Goal: Use online tool/utility: Utilize a website feature to perform a specific function

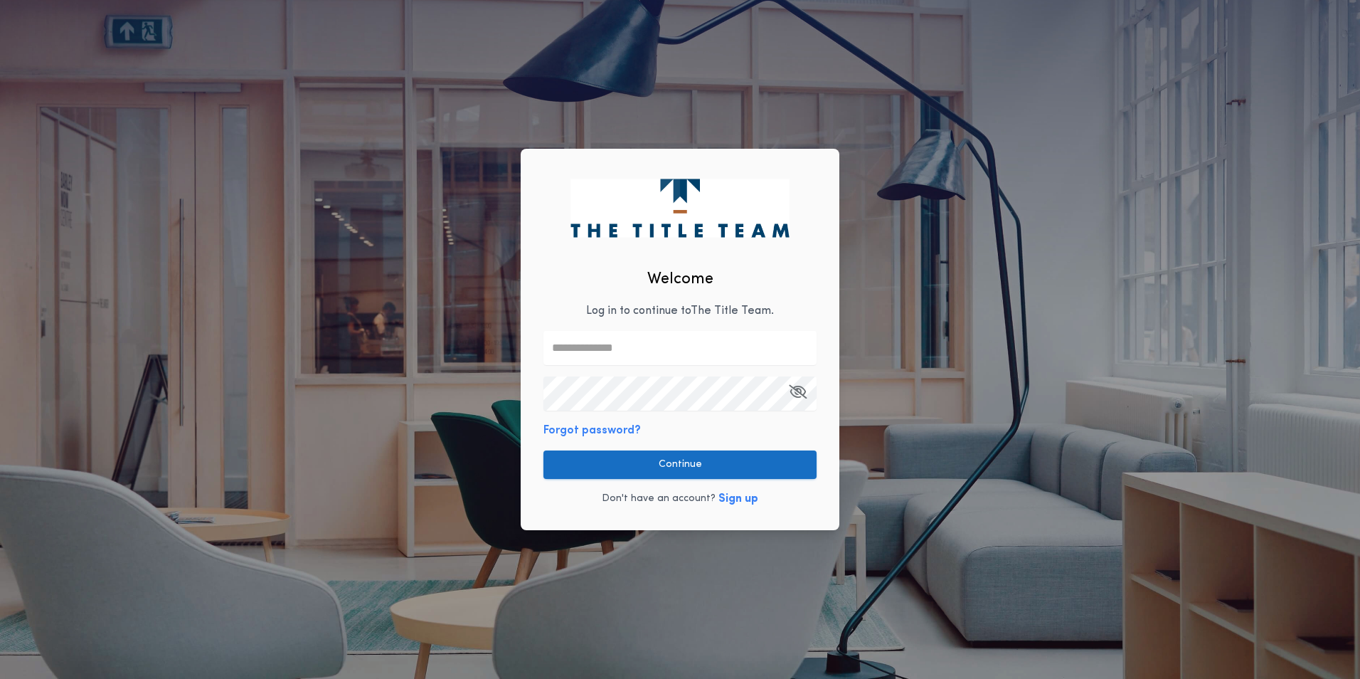
type input "**********"
click at [653, 456] on button "Continue" at bounding box center [680, 464] width 273 height 28
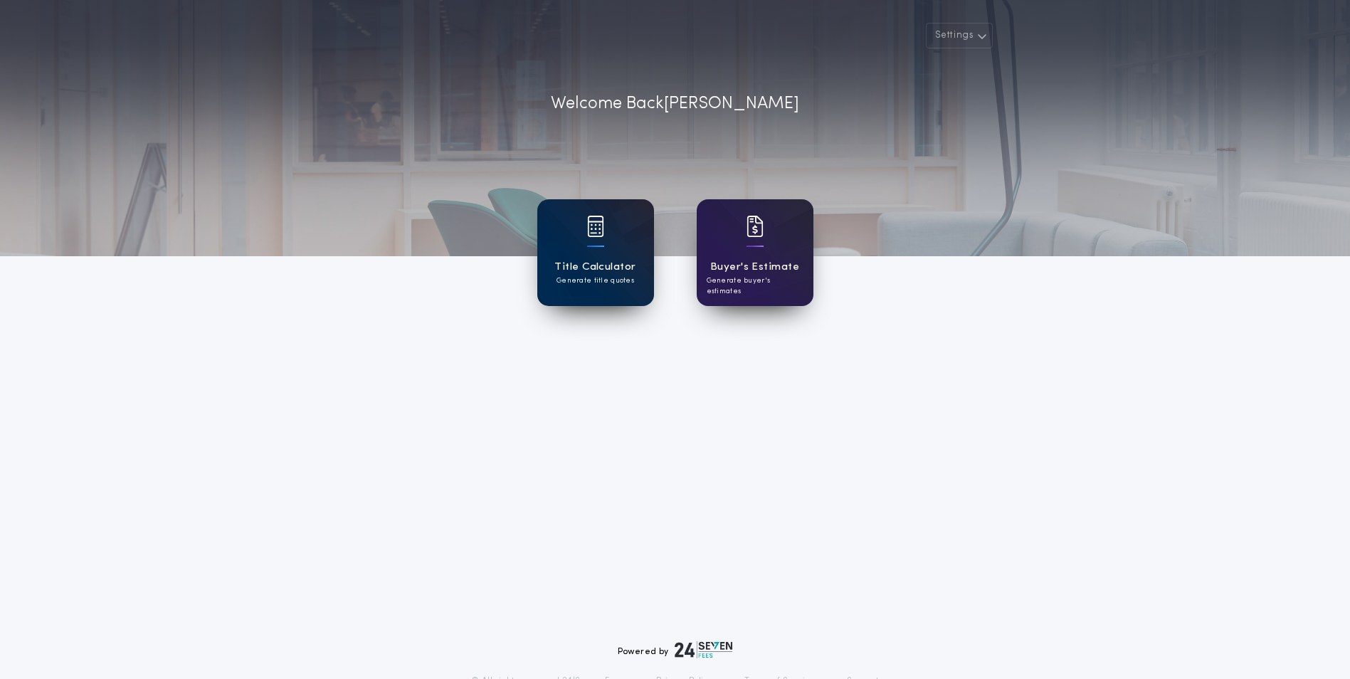
click at [620, 266] on h1 "Title Calculator" at bounding box center [594, 267] width 81 height 16
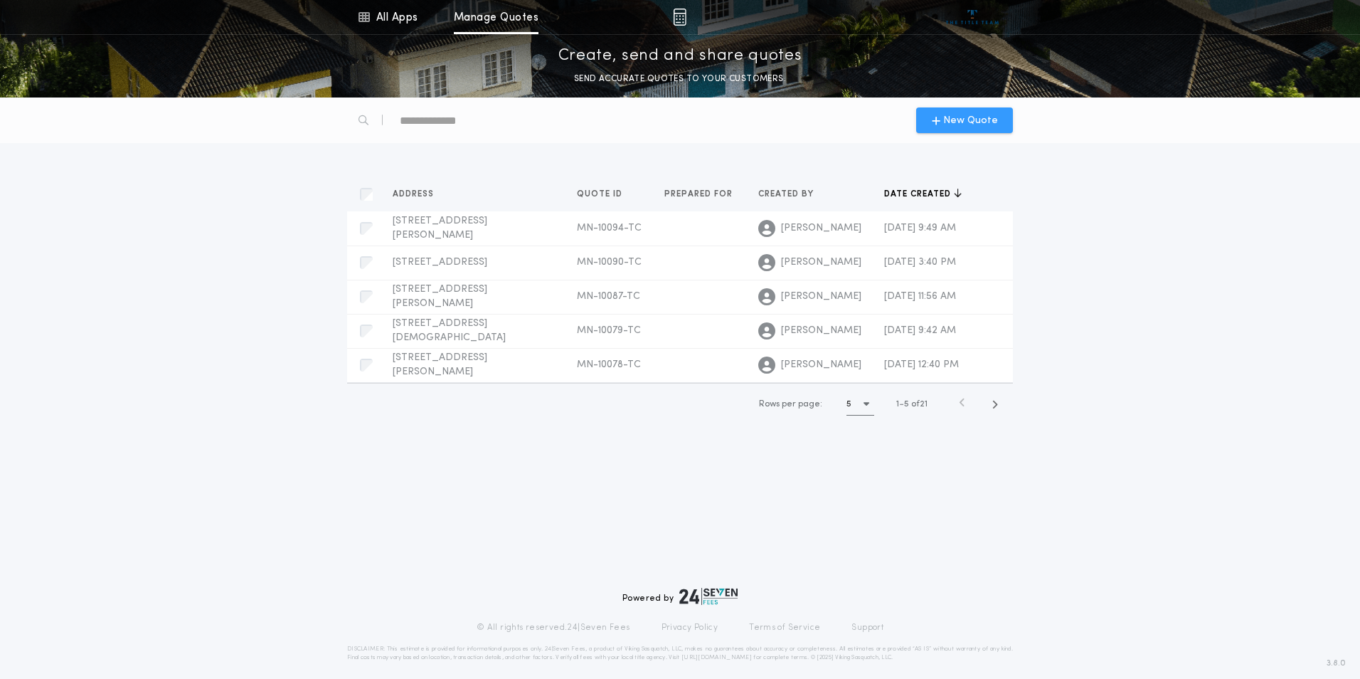
click at [992, 119] on span "New Quote" at bounding box center [970, 120] width 55 height 15
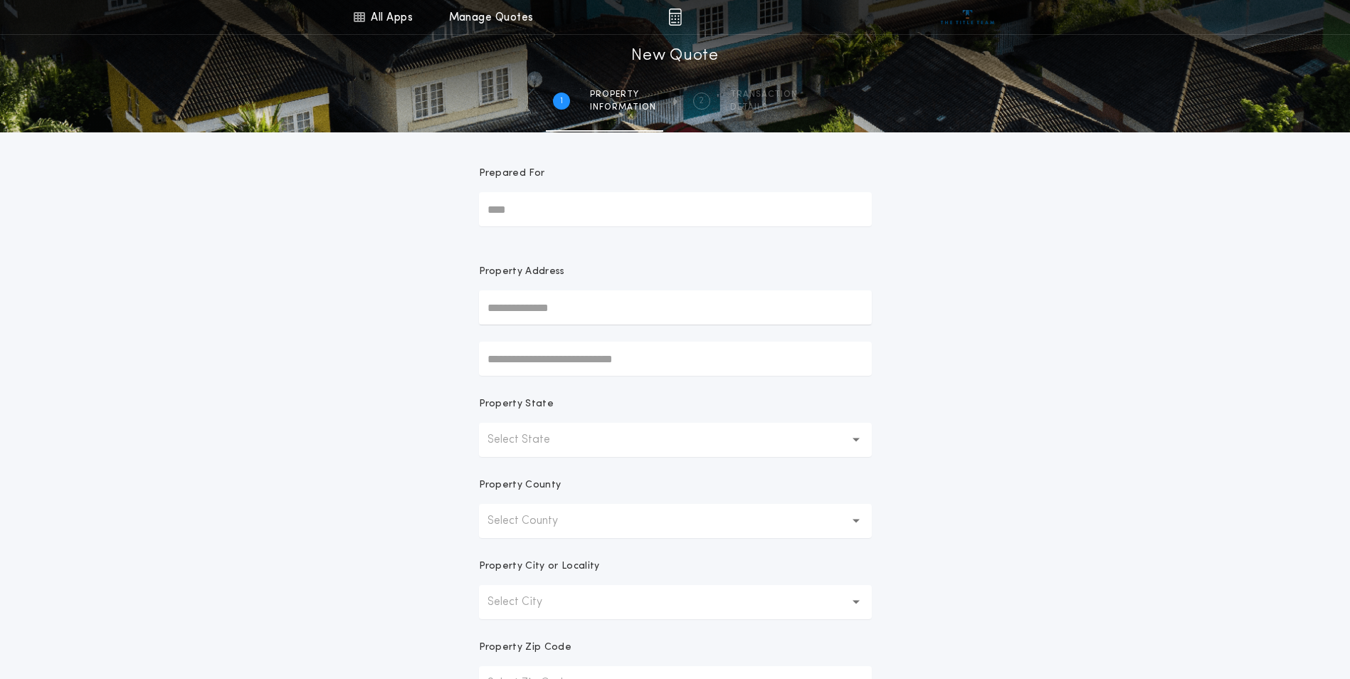
drag, startPoint x: 548, startPoint y: 300, endPoint x: 528, endPoint y: 301, distance: 20.0
click at [548, 300] on input "text" at bounding box center [675, 307] width 393 height 34
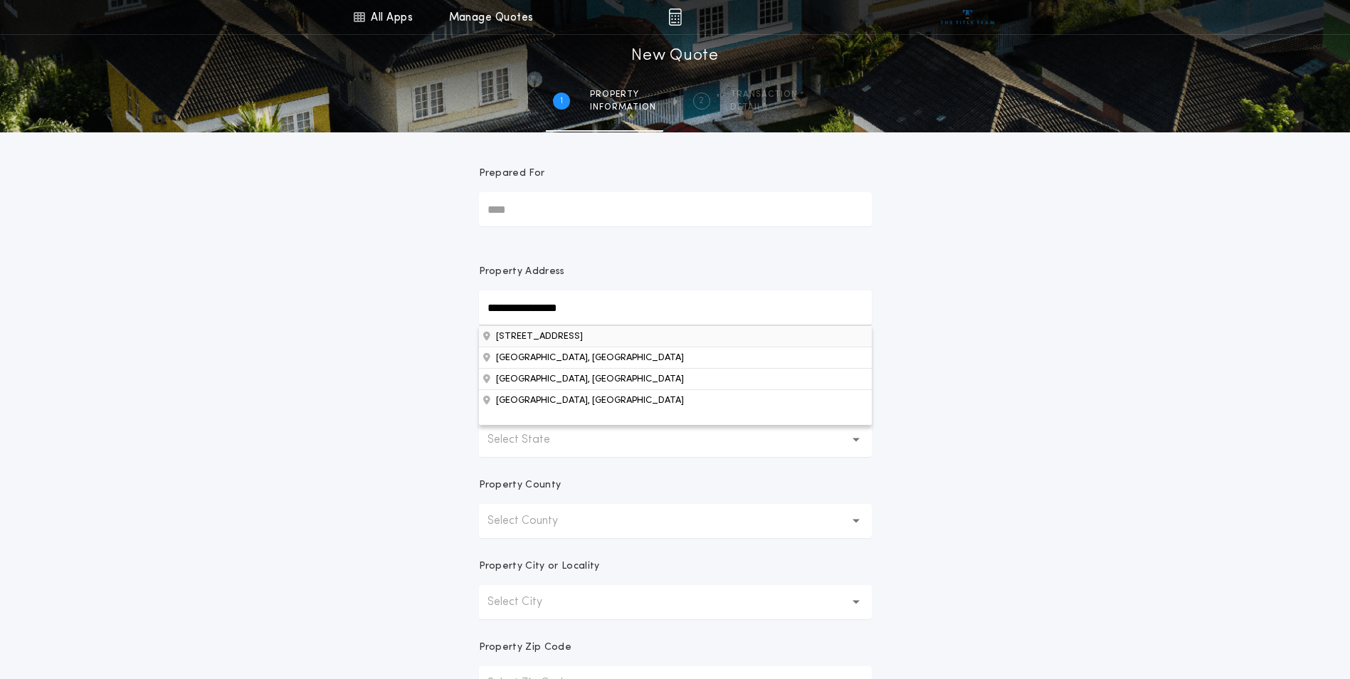
click at [581, 339] on button "[STREET_ADDRESS]" at bounding box center [675, 335] width 393 height 21
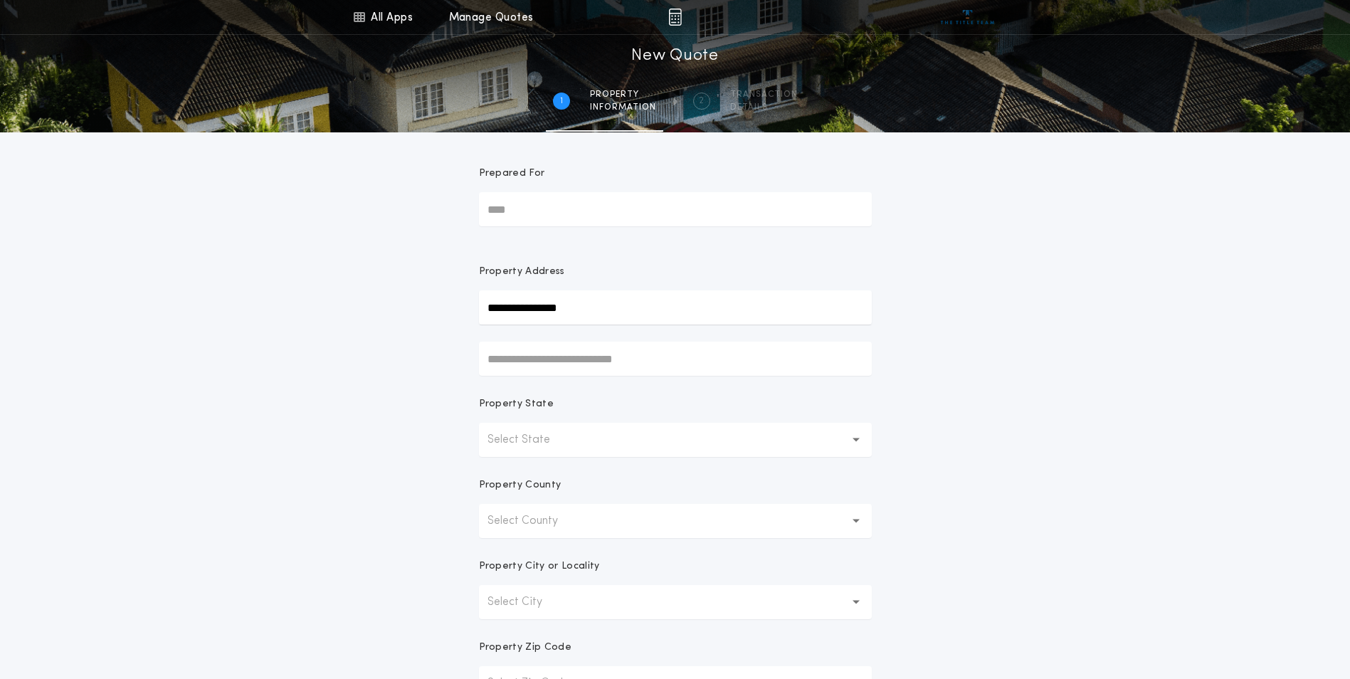
type input "**********"
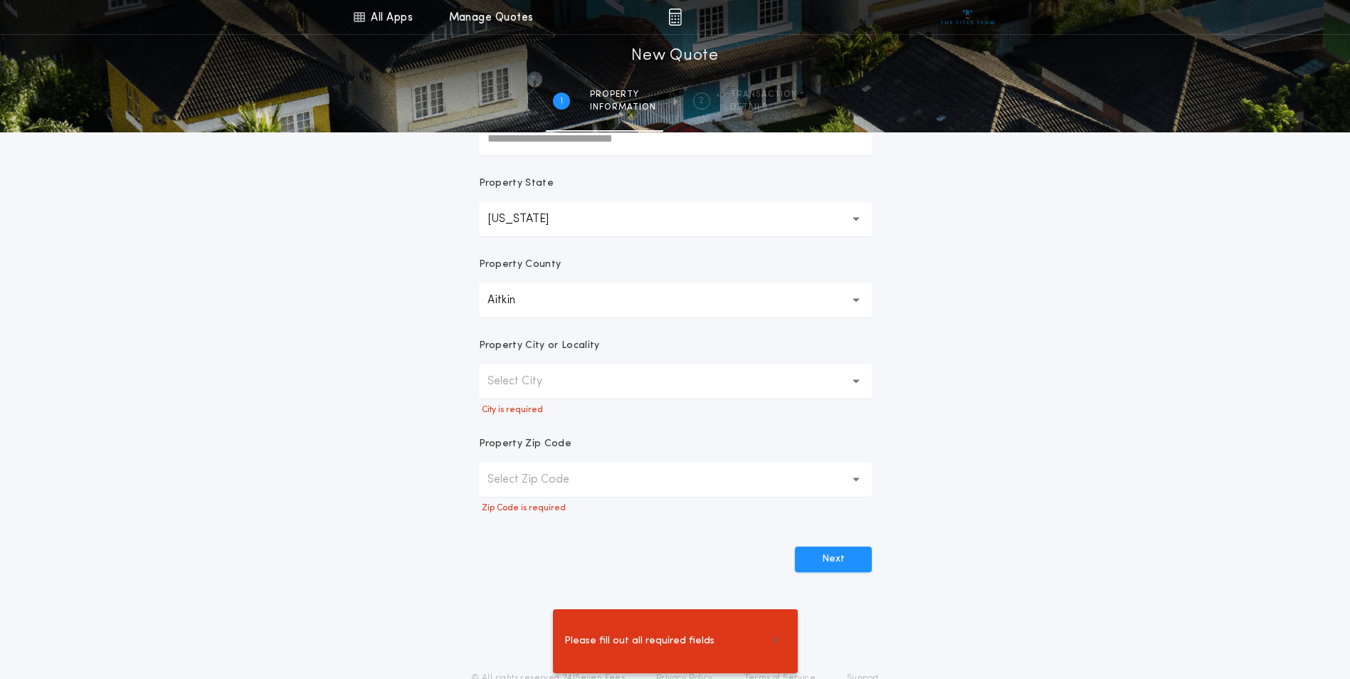
scroll to position [282, 0]
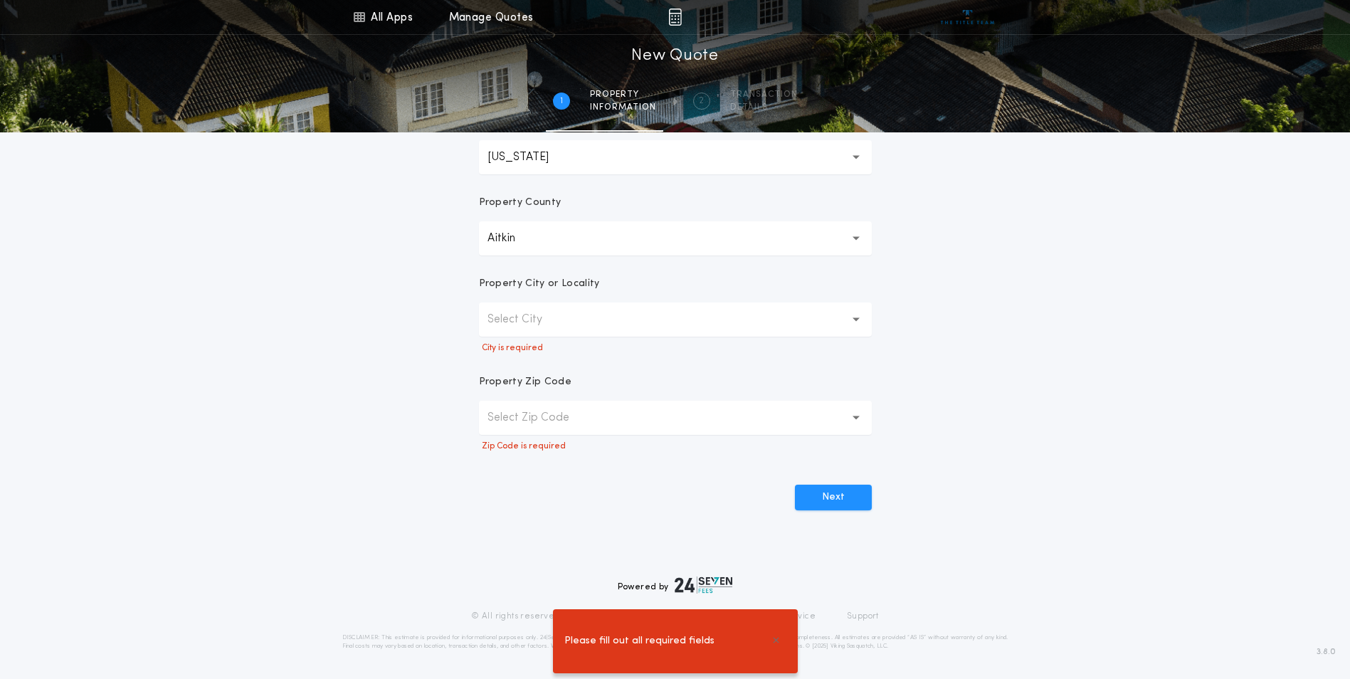
click at [544, 321] on p "Select City" at bounding box center [526, 319] width 78 height 17
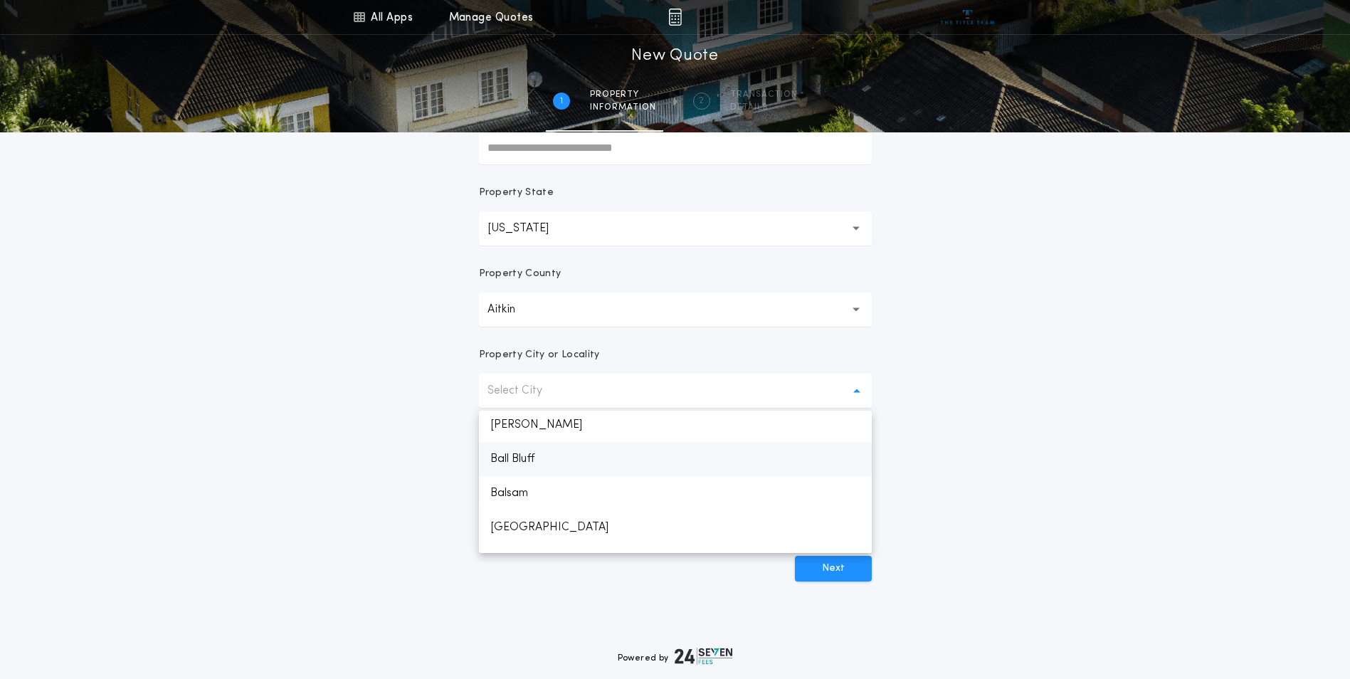
scroll to position [0, 0]
click at [505, 417] on p "Aitkin" at bounding box center [675, 428] width 393 height 34
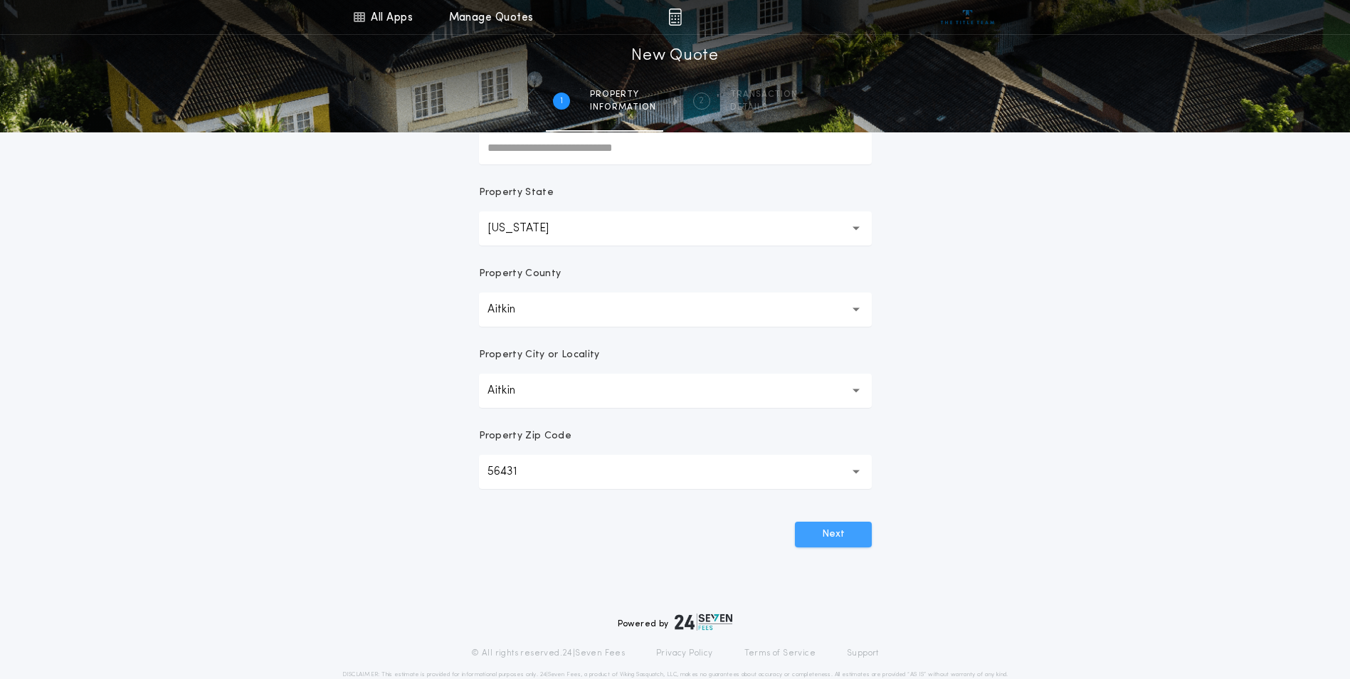
click at [863, 536] on button "Next" at bounding box center [833, 534] width 77 height 26
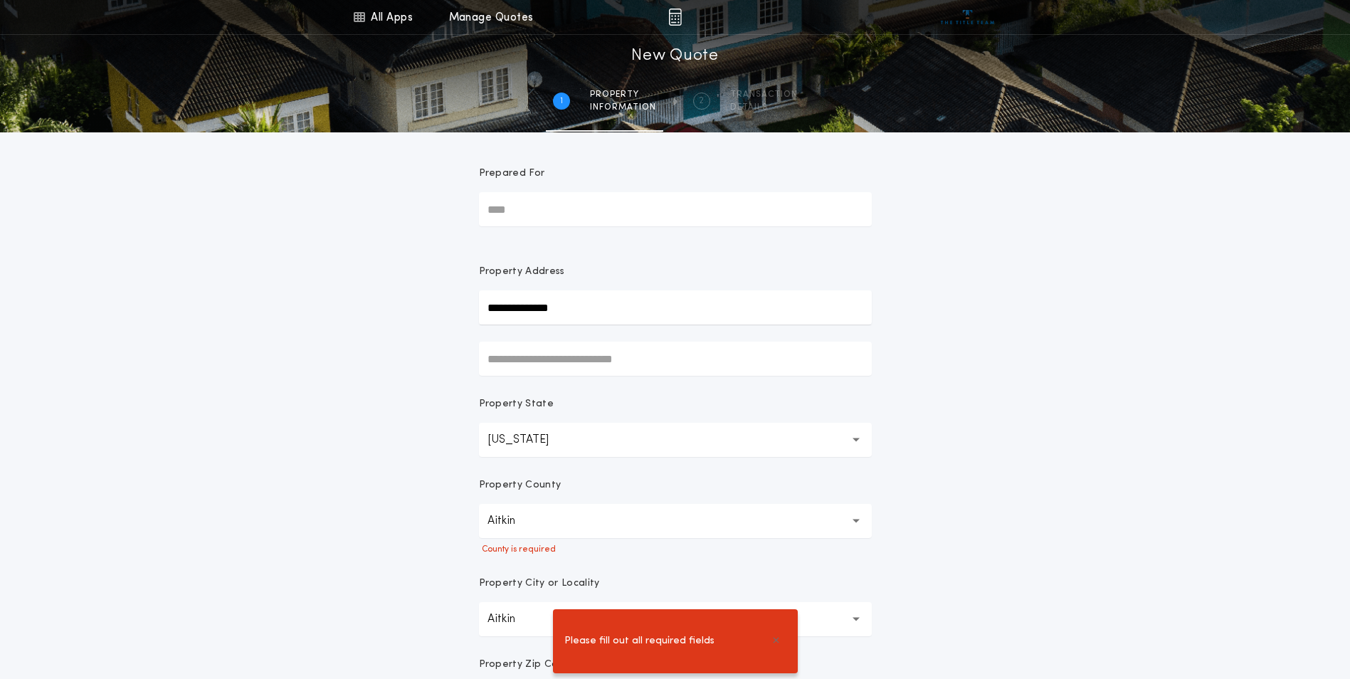
scroll to position [71, 0]
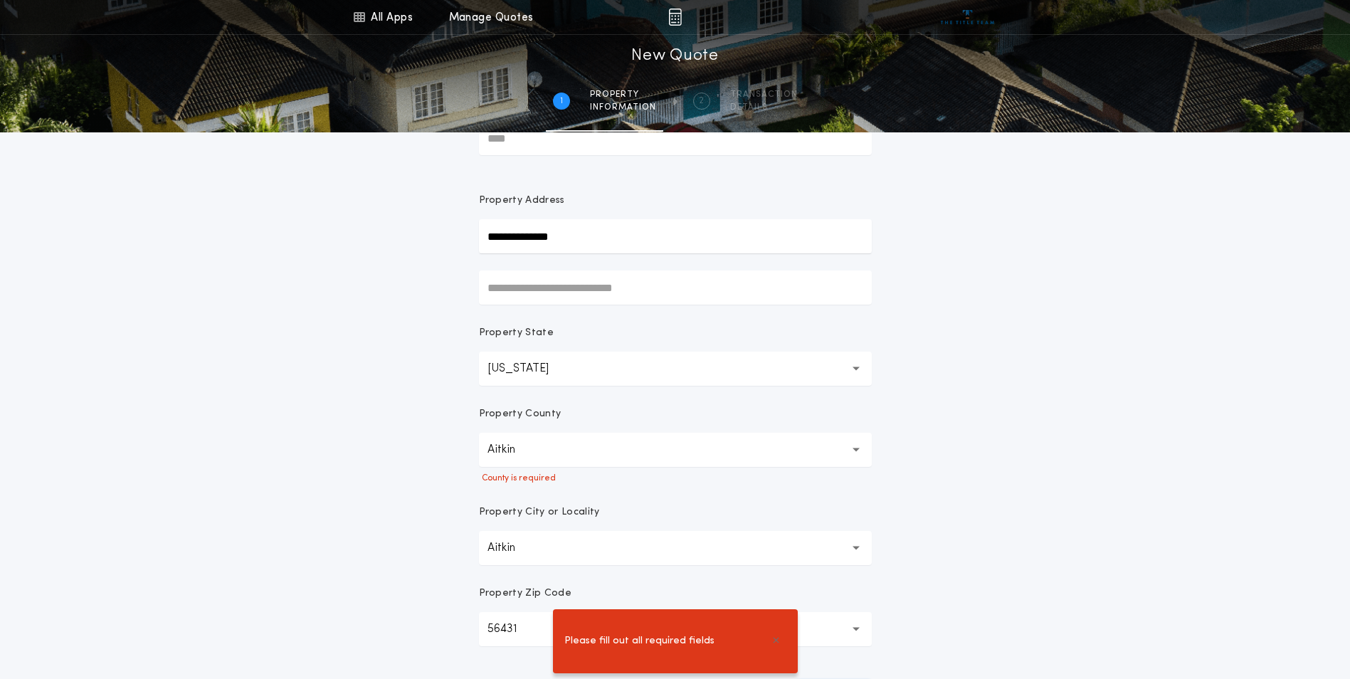
click at [577, 449] on button "Aitkin" at bounding box center [675, 450] width 393 height 34
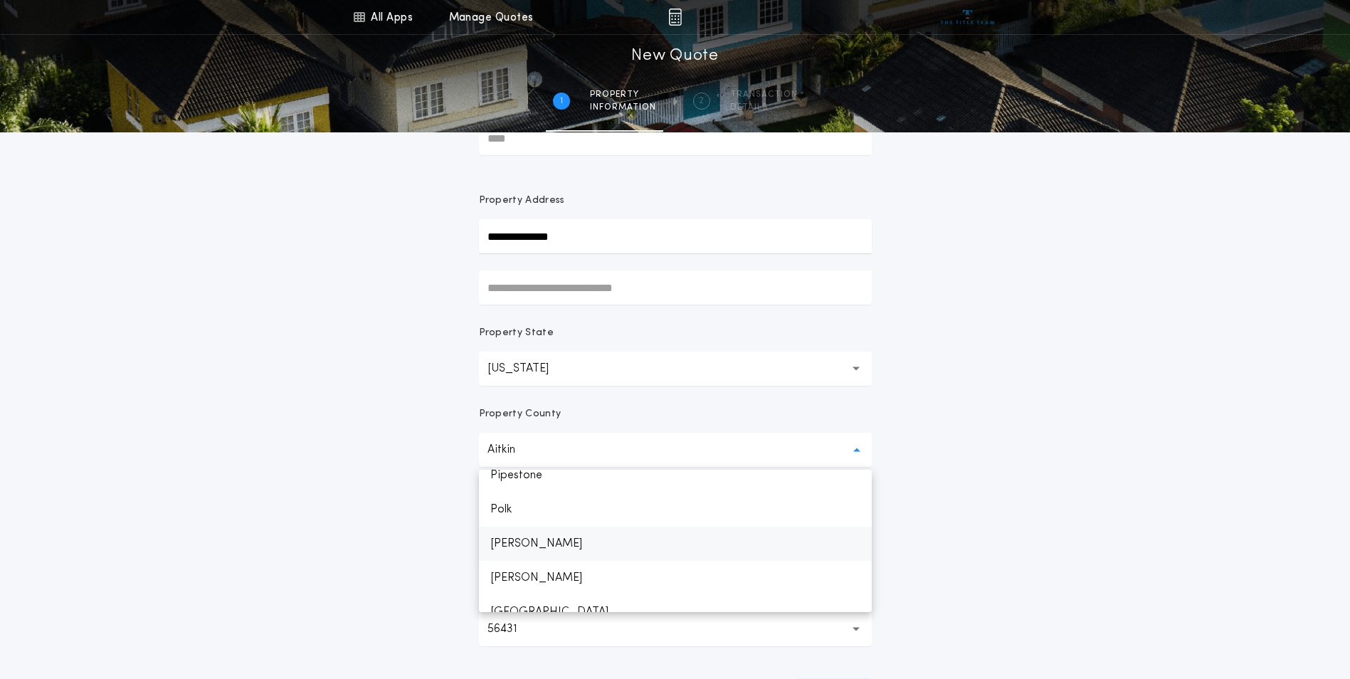
scroll to position [1921, 0]
click at [514, 517] on p "Pine" at bounding box center [675, 512] width 393 height 34
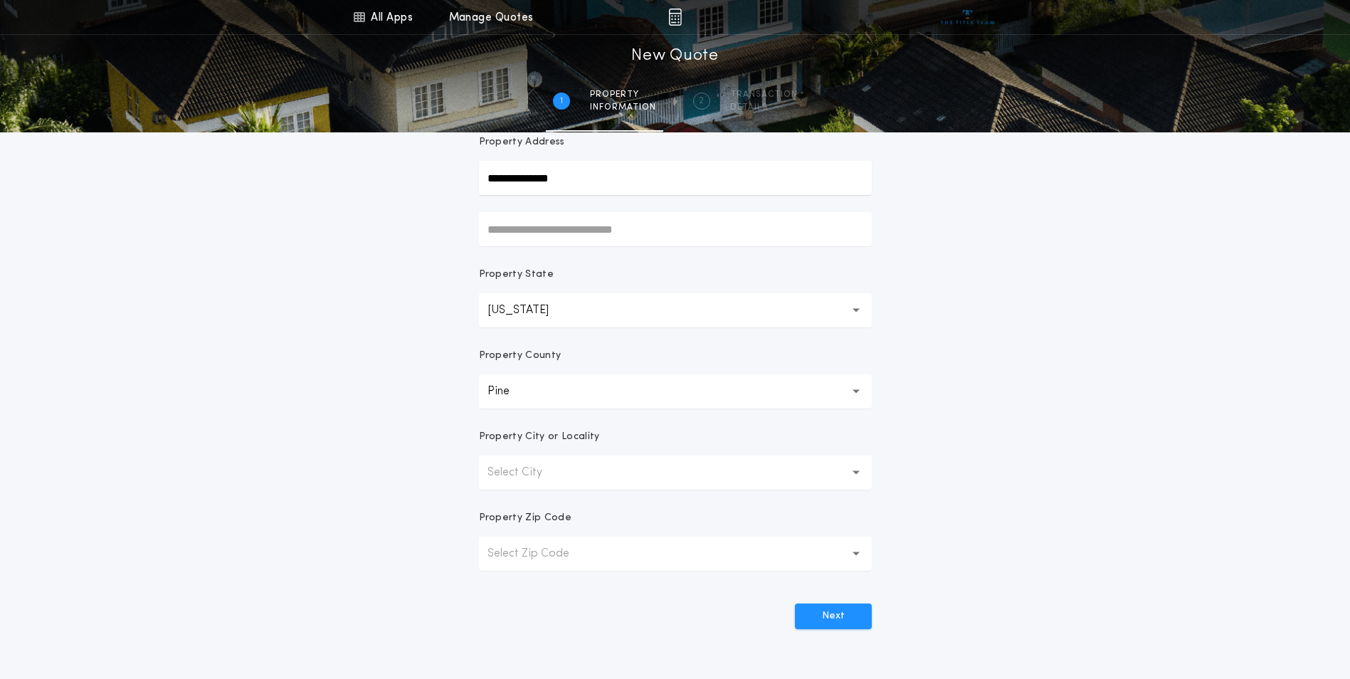
scroll to position [213, 0]
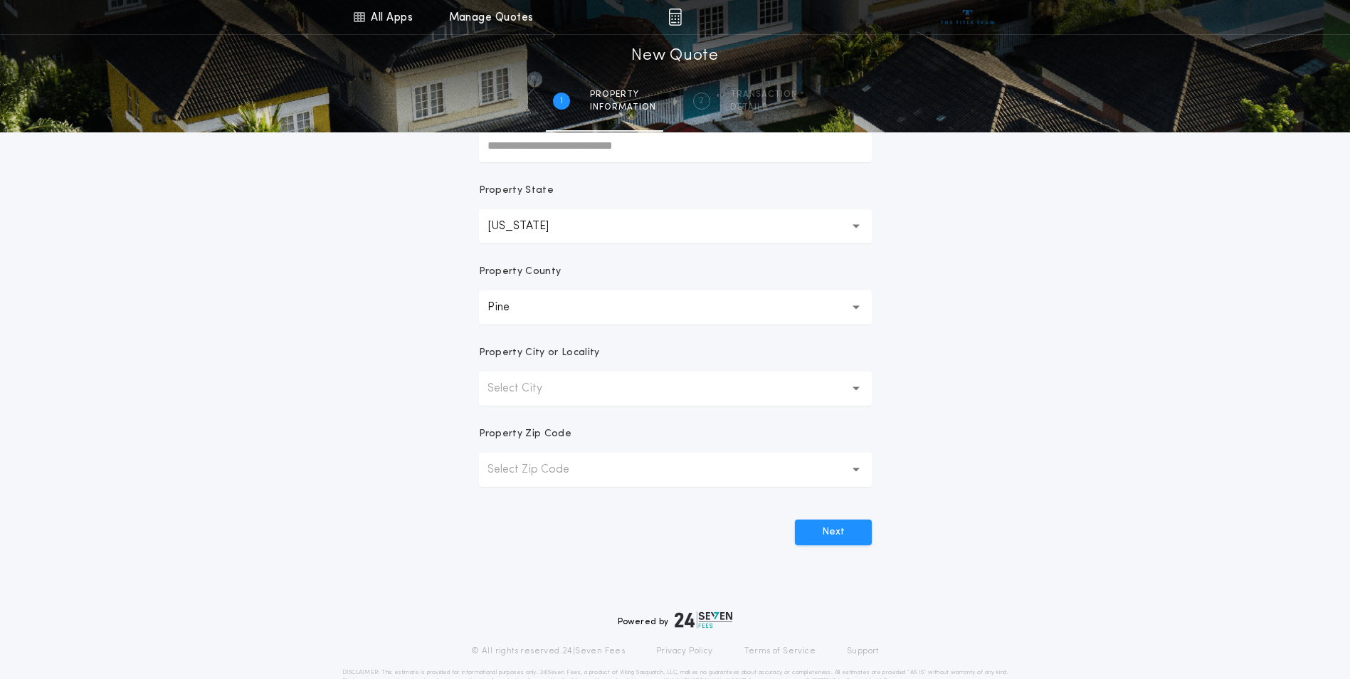
click at [551, 377] on button "Select City" at bounding box center [675, 388] width 393 height 34
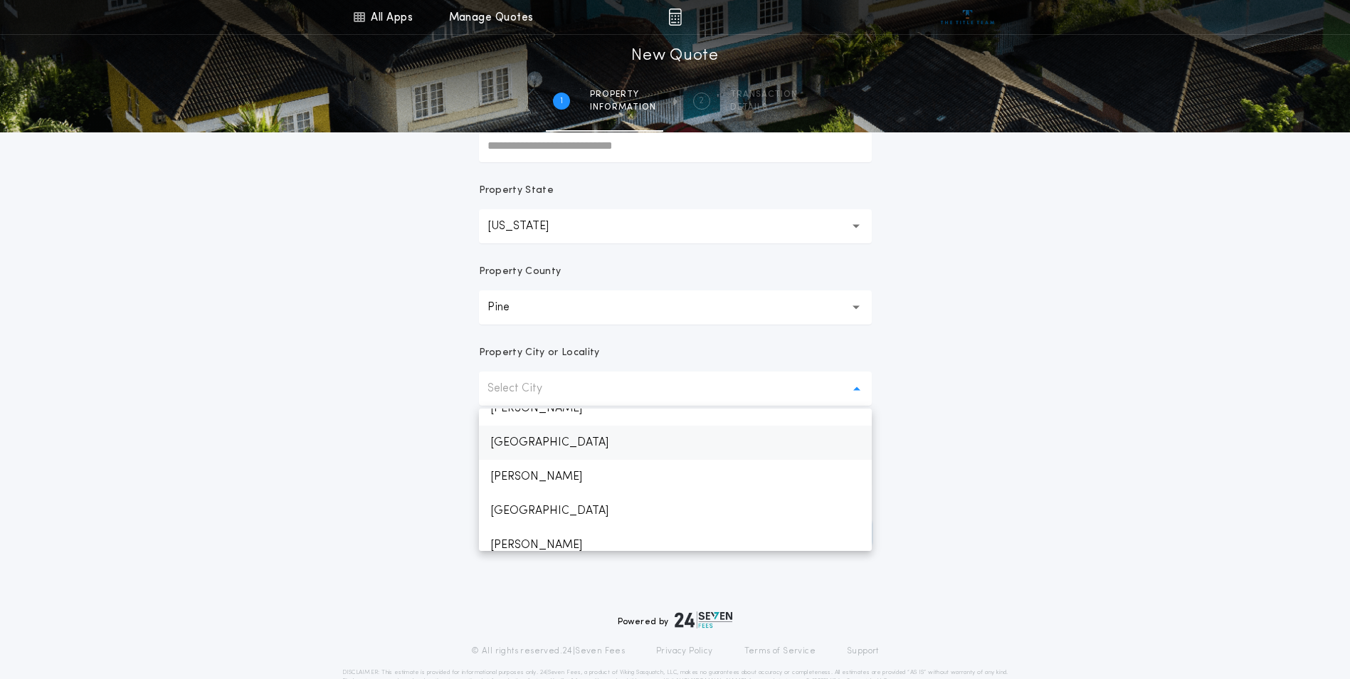
scroll to position [356, 0]
click at [537, 470] on p "[PERSON_NAME]" at bounding box center [675, 479] width 393 height 34
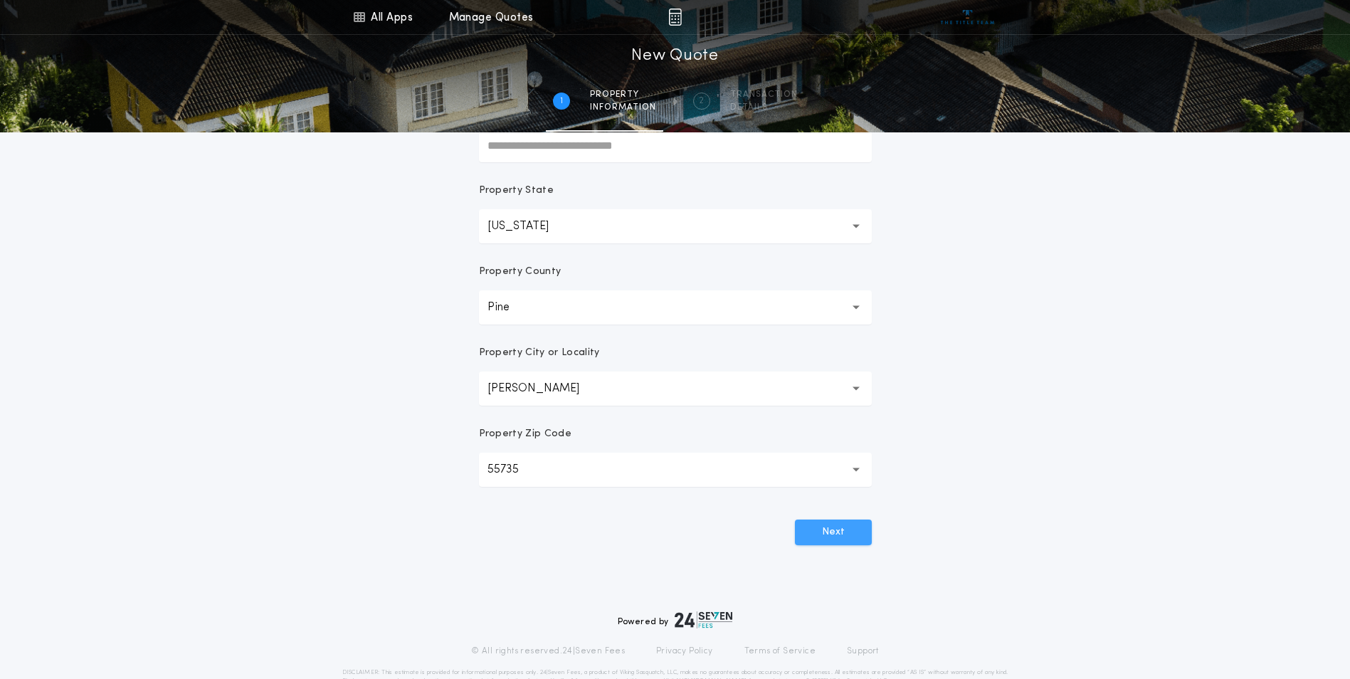
click at [861, 535] on button "Next" at bounding box center [833, 532] width 77 height 26
click at [827, 526] on button "Next" at bounding box center [833, 532] width 77 height 26
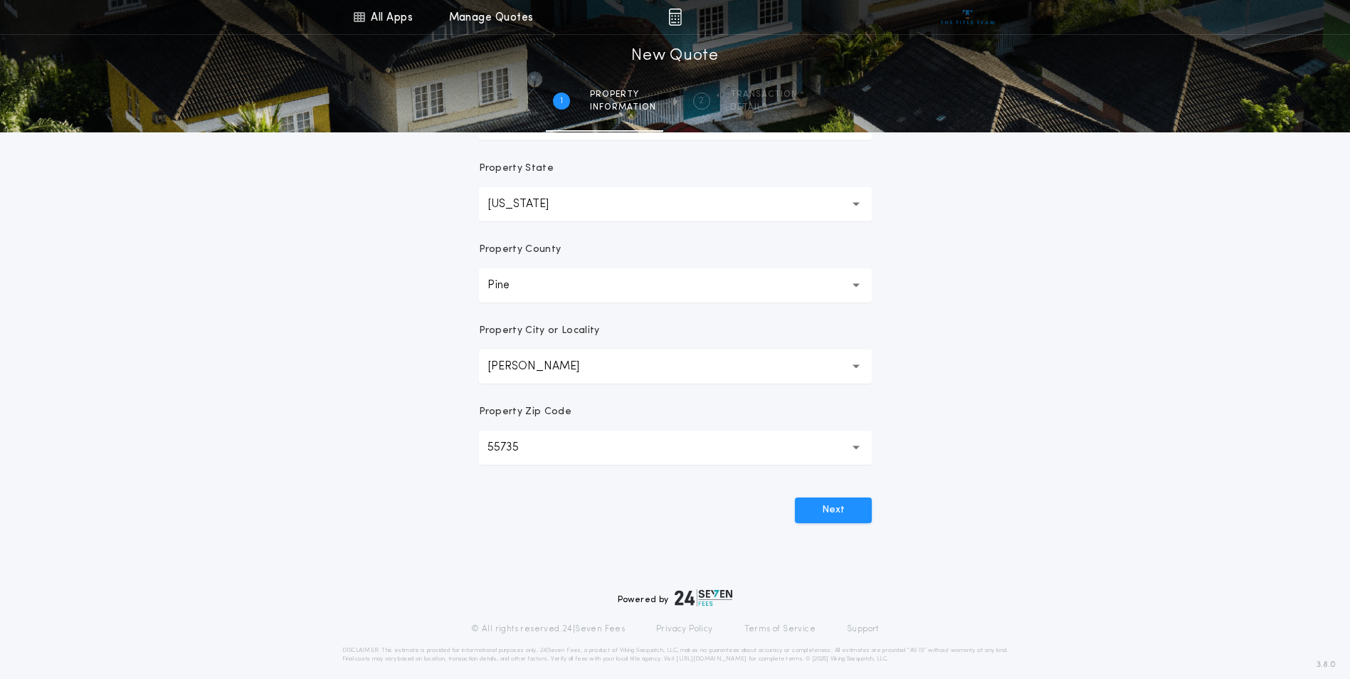
scroll to position [248, 0]
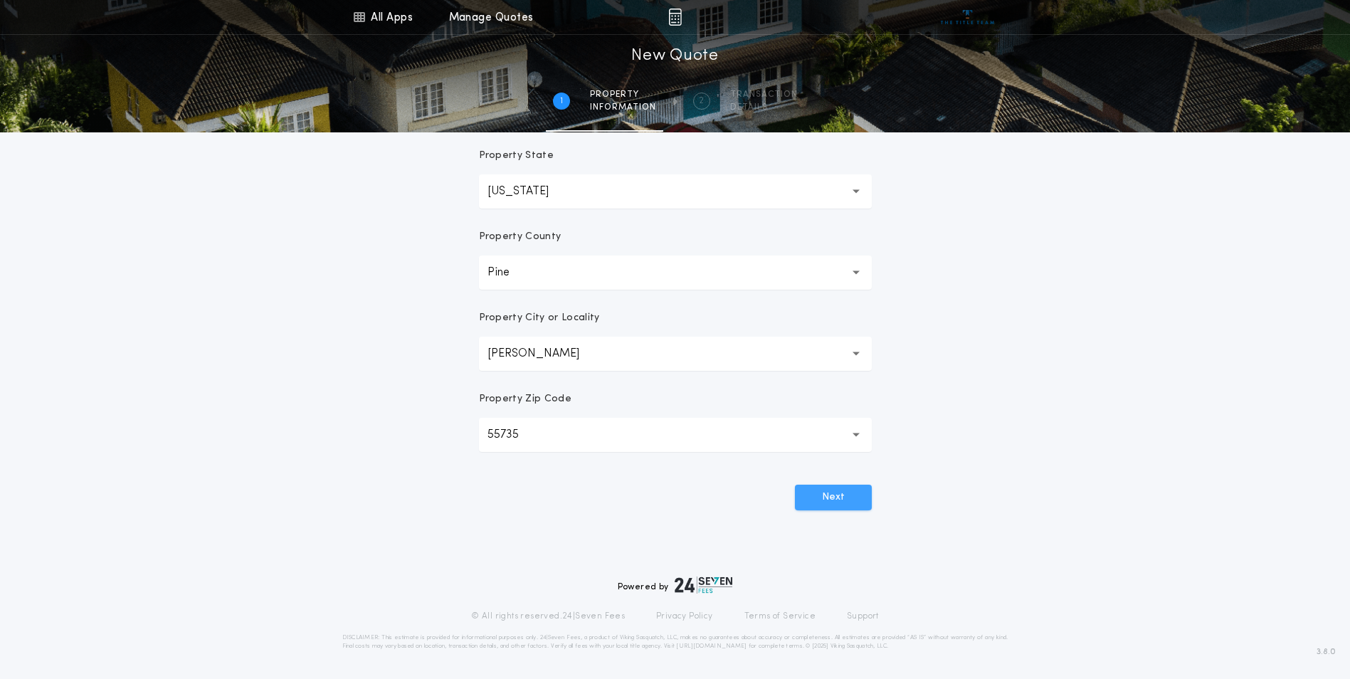
click at [828, 503] on button "Next" at bounding box center [833, 498] width 77 height 26
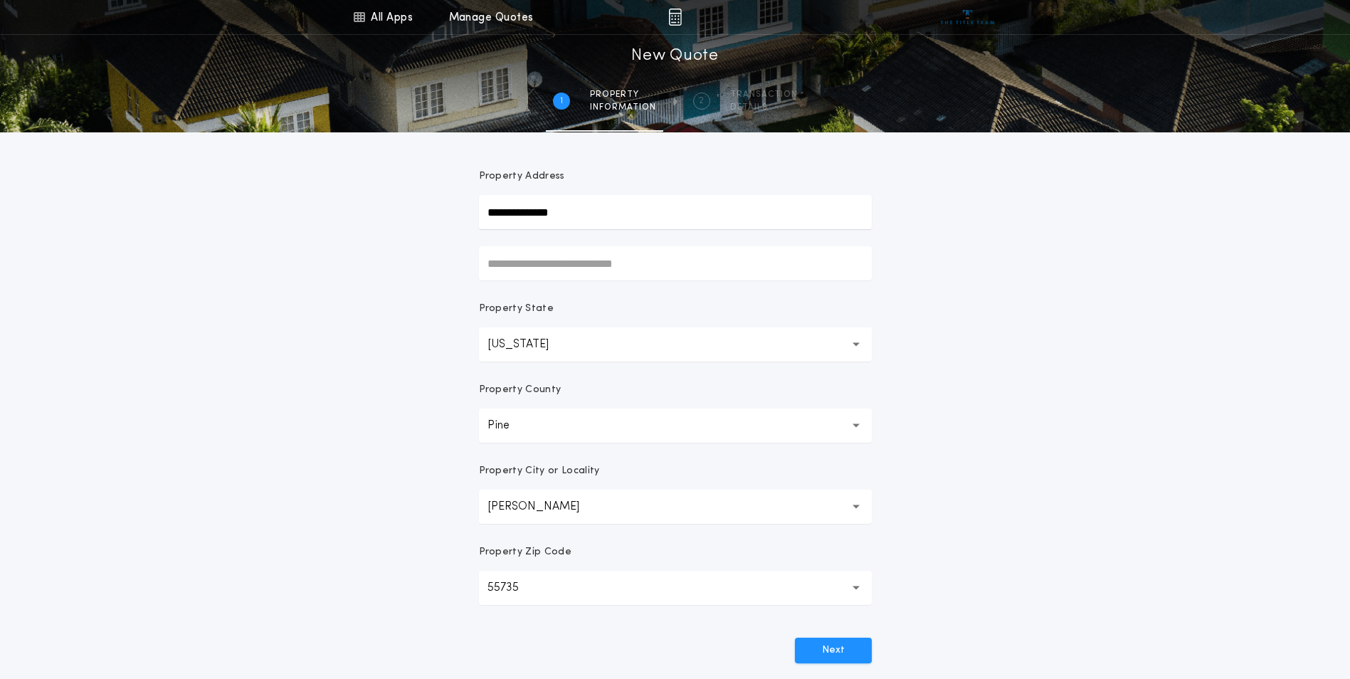
scroll to position [0, 0]
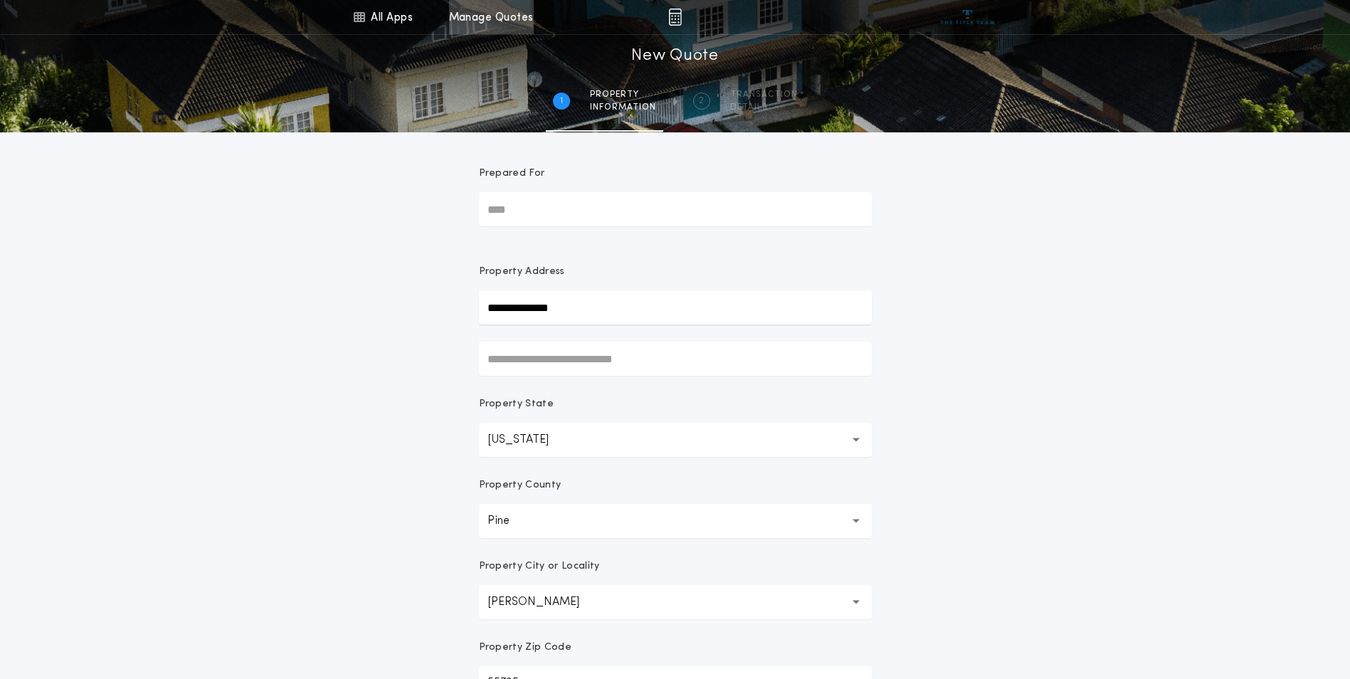
click at [494, 19] on link "Manage Quotes" at bounding box center [491, 17] width 85 height 34
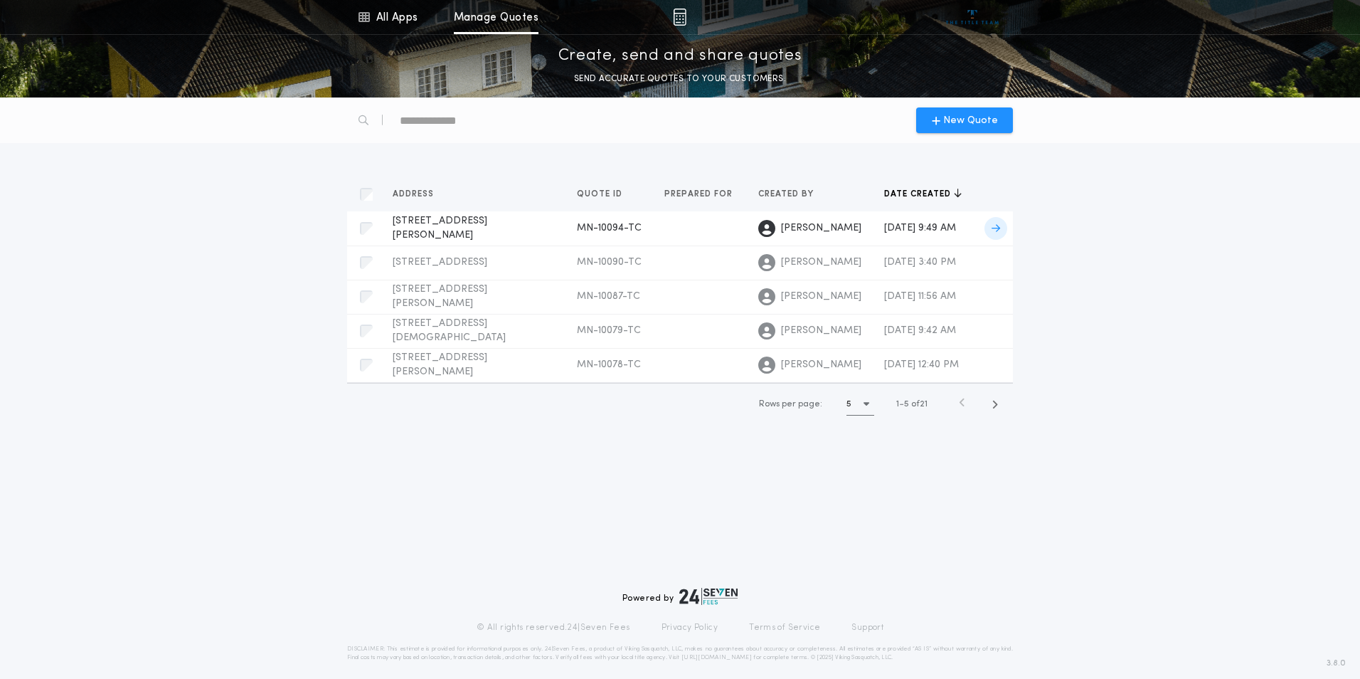
click at [462, 225] on span "[STREET_ADDRESS][PERSON_NAME]" at bounding box center [440, 228] width 95 height 25
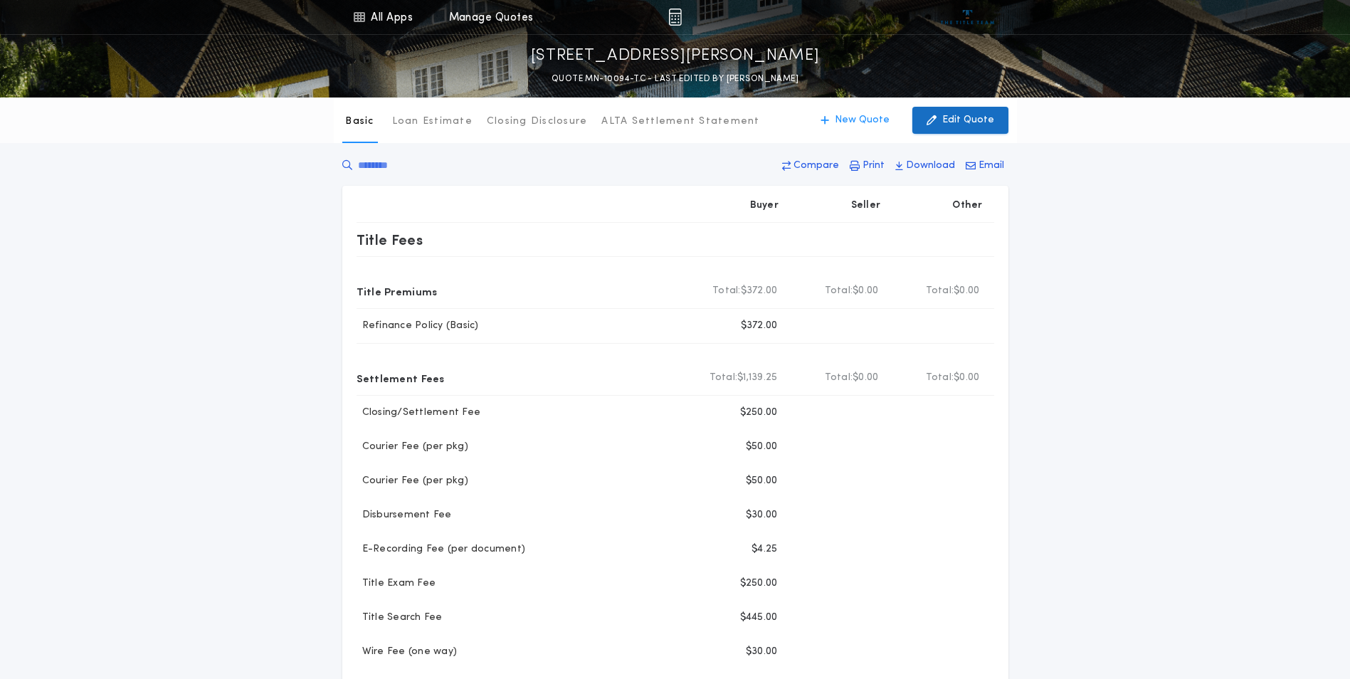
click at [958, 115] on p "Edit Quote" at bounding box center [968, 120] width 52 height 14
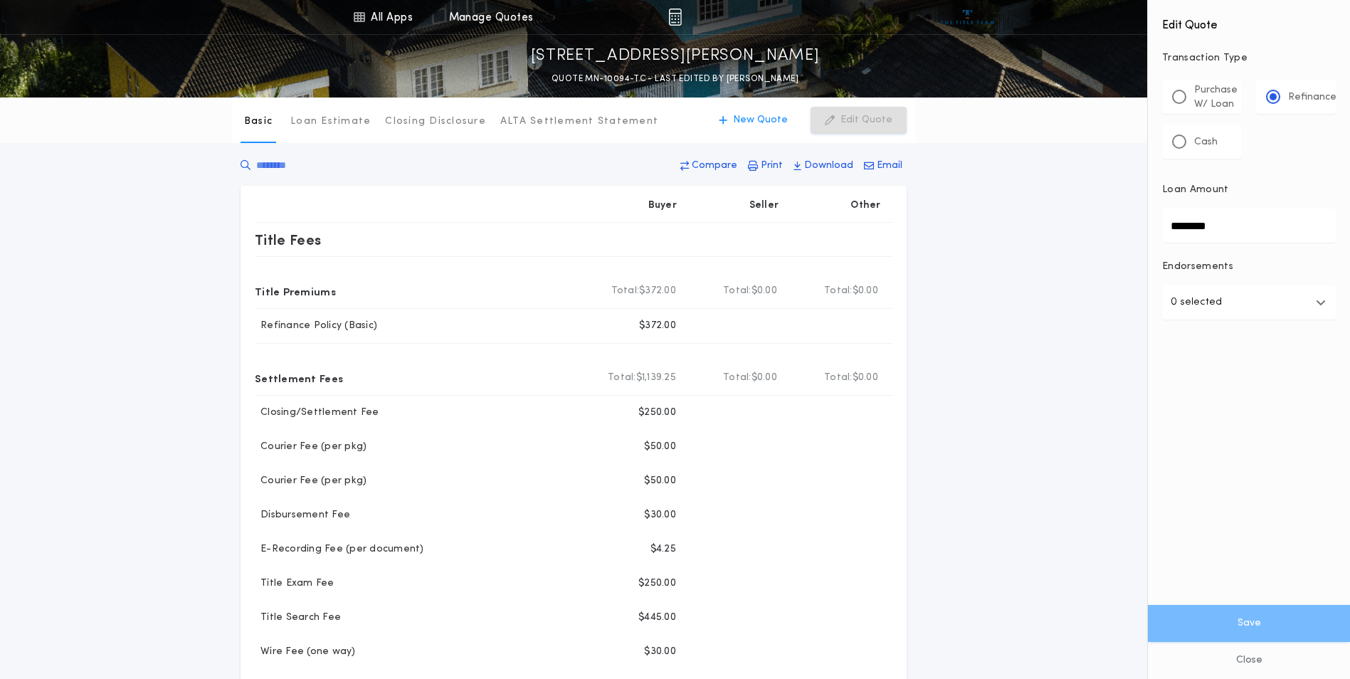
drag, startPoint x: 1229, startPoint y: 226, endPoint x: 1143, endPoint y: 227, distance: 85.4
click at [1143, 227] on div "All Apps Title Calculator Buyer's Estimate Menu All Apps Manage Quotes [STREET_…" at bounding box center [675, 592] width 1350 height 1185
type input "********"
drag, startPoint x: 1254, startPoint y: 624, endPoint x: 1335, endPoint y: 510, distance: 139.4
click at [1254, 623] on button "Save" at bounding box center [1249, 623] width 202 height 37
